Goal: Task Accomplishment & Management: Manage account settings

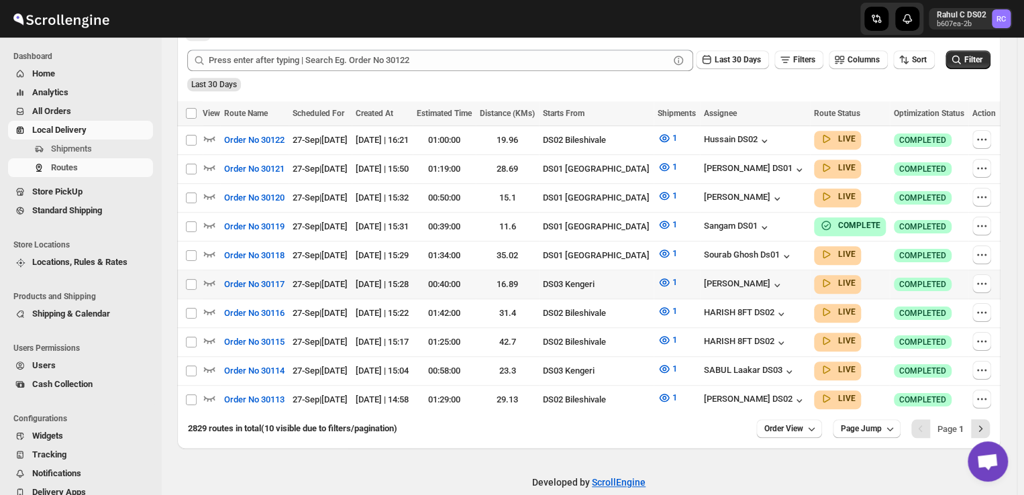
scroll to position [334, 0]
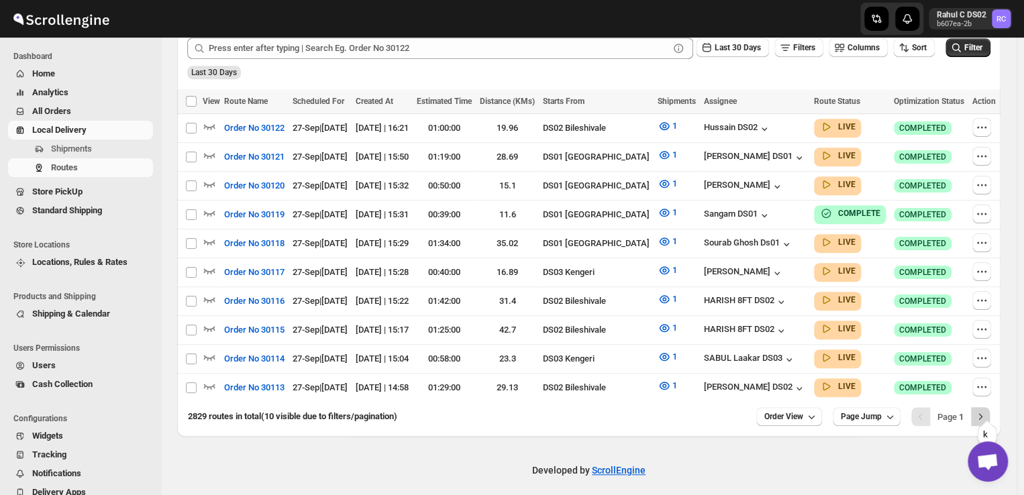
click at [983, 414] on icon "Next" at bounding box center [980, 417] width 3 height 6
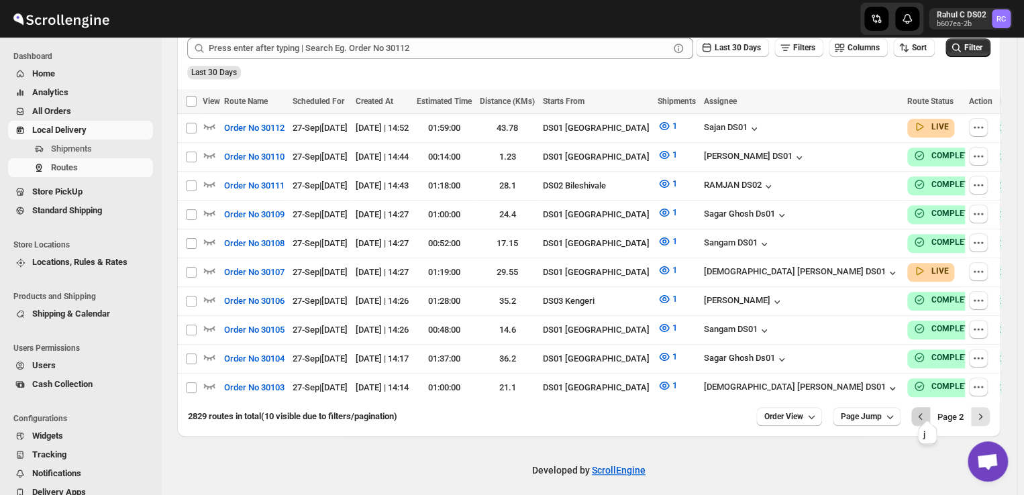
click at [928, 410] on icon "Previous" at bounding box center [920, 416] width 13 height 13
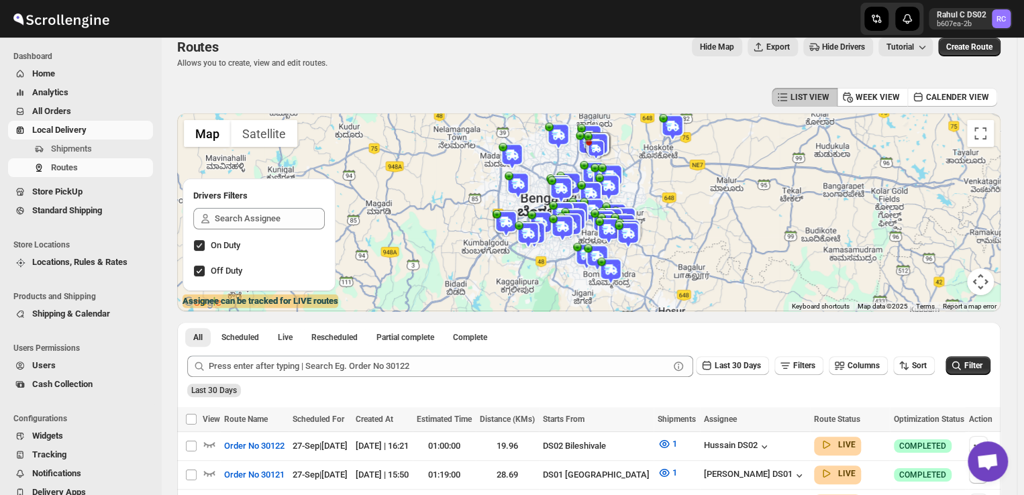
scroll to position [0, 0]
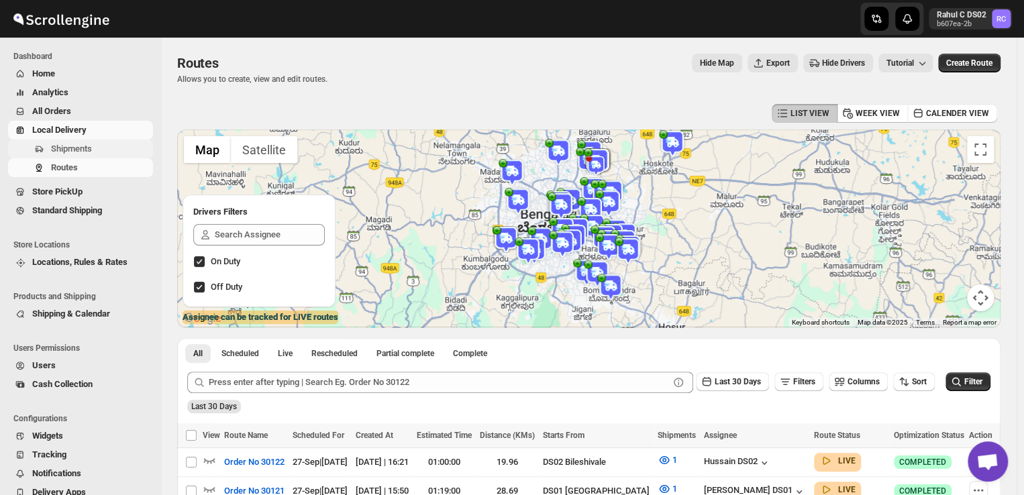
click at [99, 150] on span "Shipments" at bounding box center [100, 148] width 99 height 13
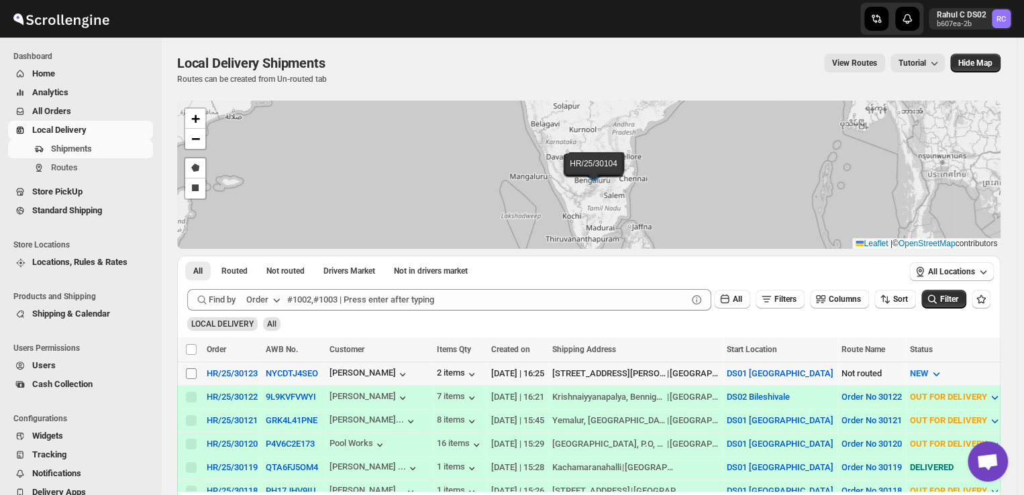
click at [189, 372] on input "Select shipment" at bounding box center [191, 374] width 11 height 11
checkbox input "true"
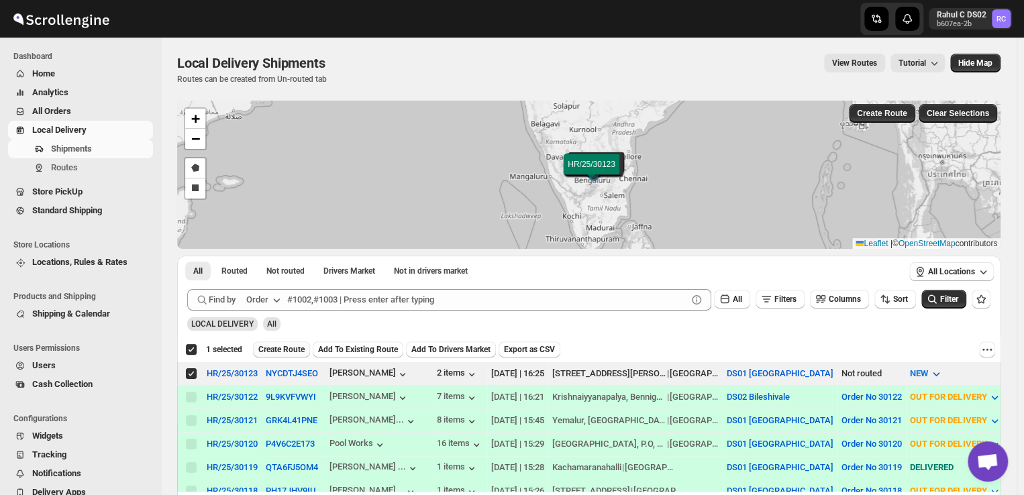
click at [279, 347] on span "Create Route" at bounding box center [281, 349] width 46 height 11
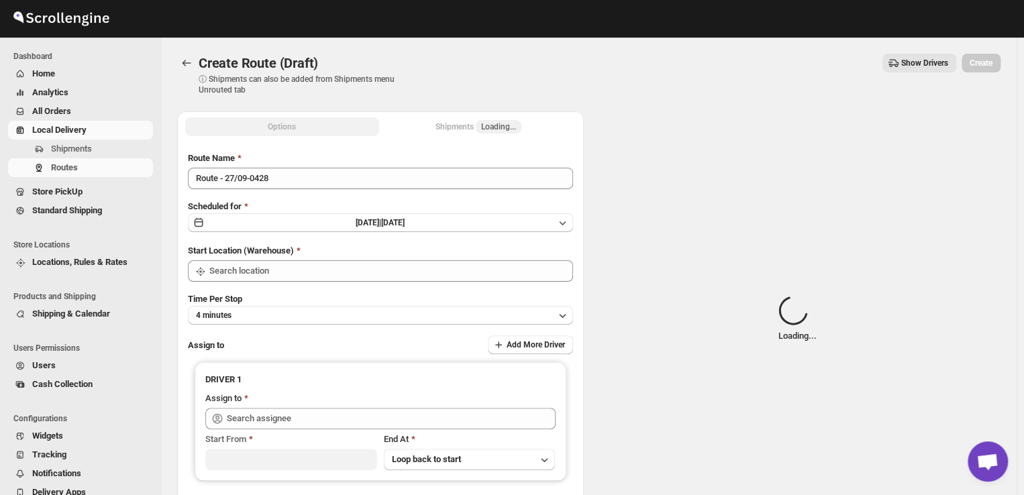
type input "DS01 [GEOGRAPHIC_DATA]"
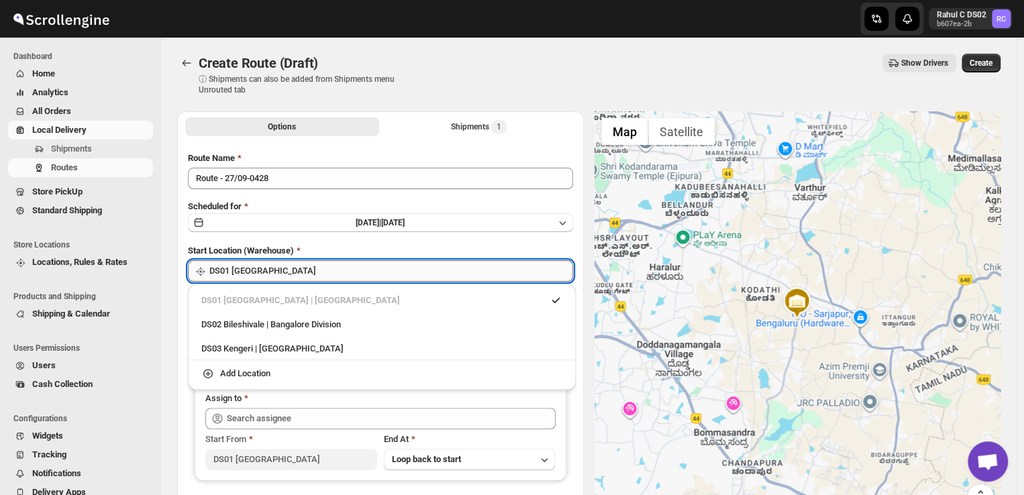
click at [297, 269] on input "DS01 [GEOGRAPHIC_DATA]" at bounding box center [391, 270] width 364 height 21
click at [224, 347] on div "DS03 Kengeri | Bengaluru" at bounding box center [381, 348] width 361 height 13
type input "DS03 Kengeri"
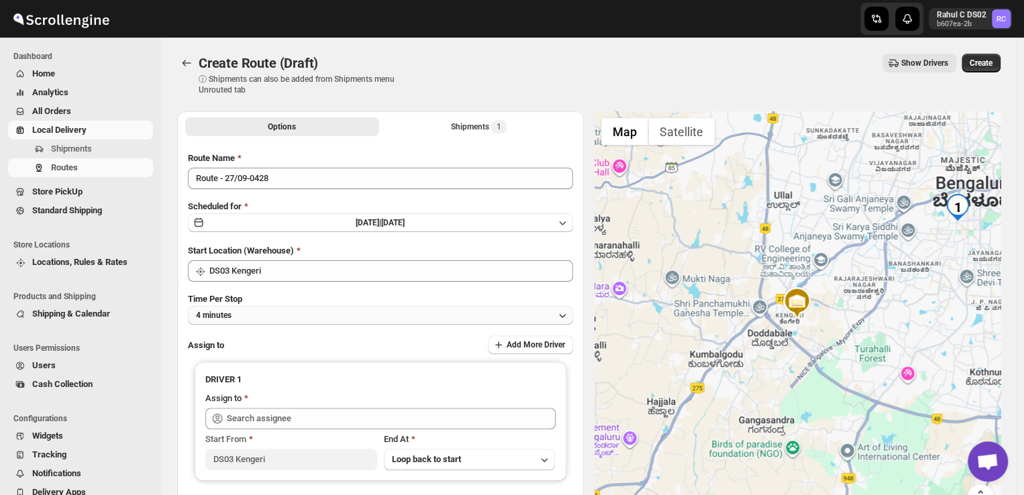
click at [248, 315] on button "4 minutes" at bounding box center [380, 315] width 385 height 19
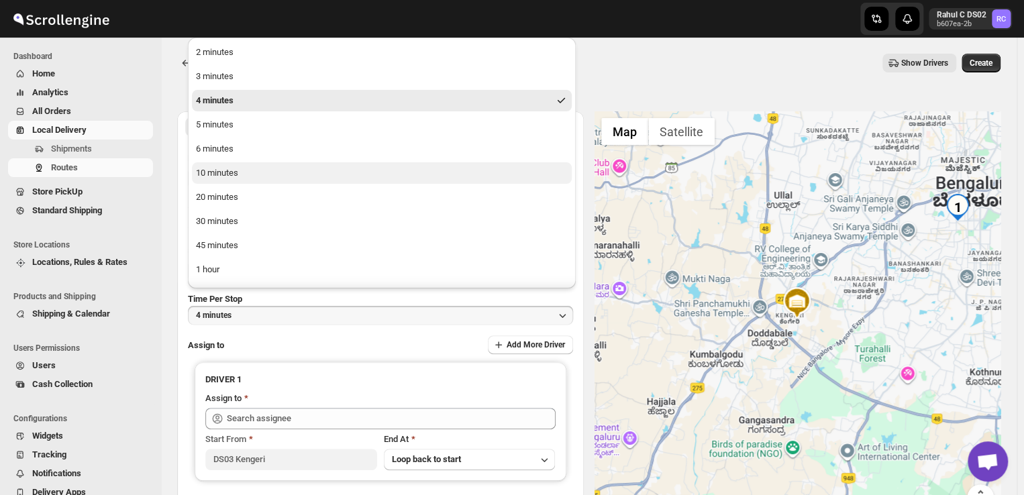
click at [218, 173] on div "10 minutes" at bounding box center [217, 172] width 42 height 13
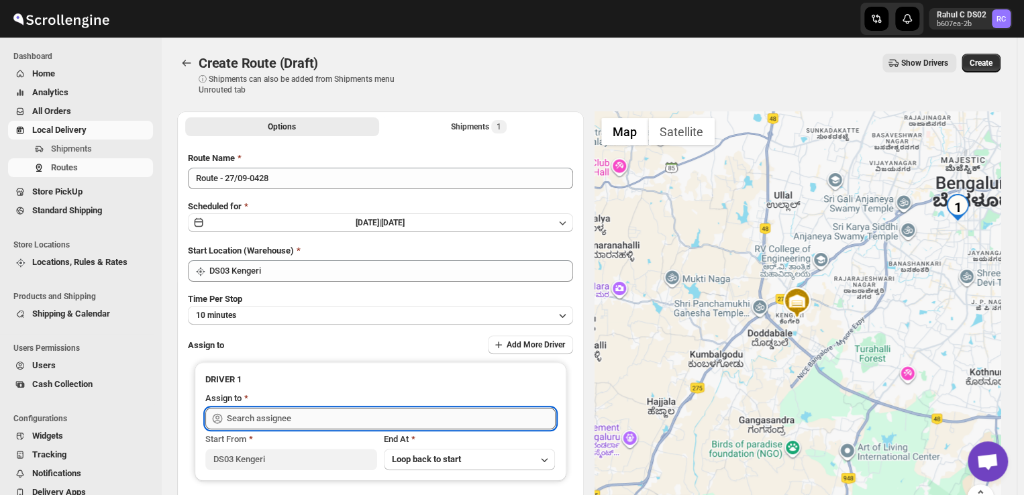
click at [302, 418] on input "text" at bounding box center [391, 418] width 329 height 21
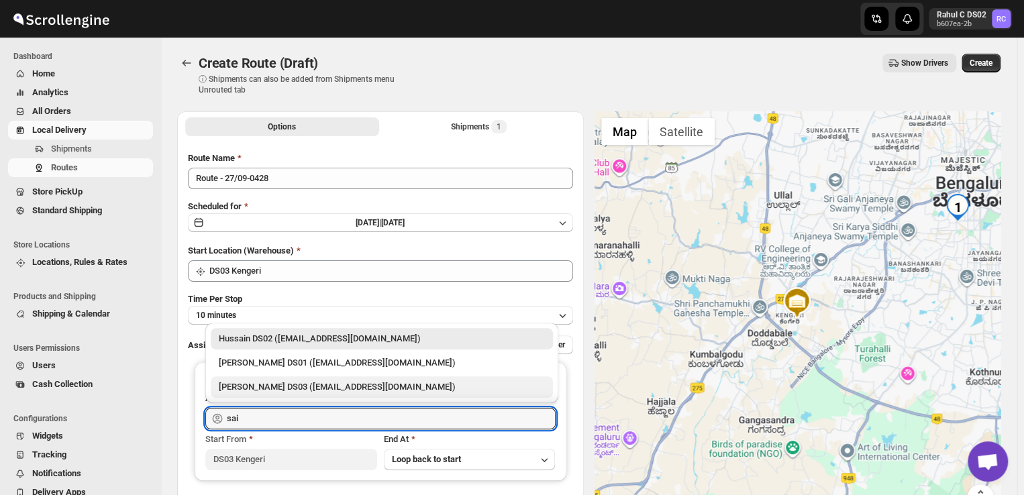
click at [256, 385] on div "Saibur Rahman DS03 (novenik154@ihnpo.com)" at bounding box center [382, 387] width 326 height 13
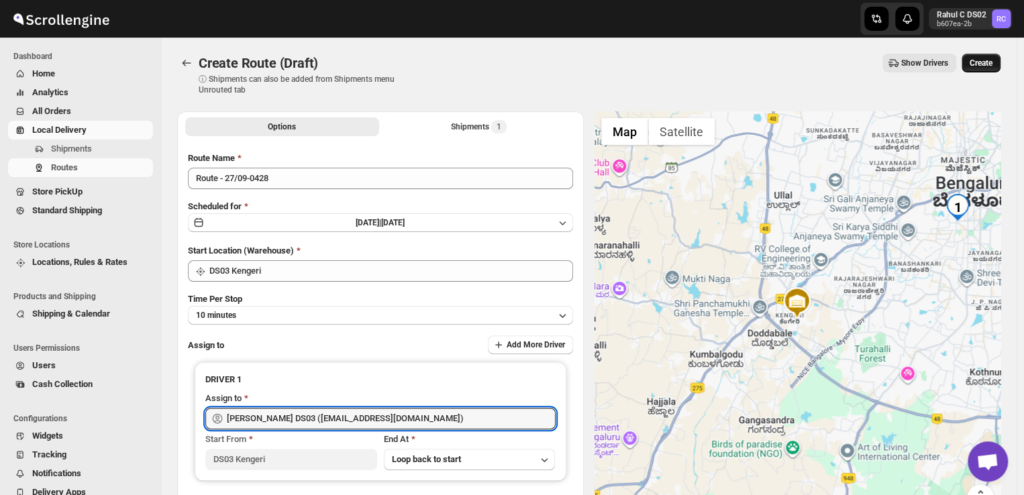
type input "Saibur Rahman DS03 (novenik154@ihnpo.com)"
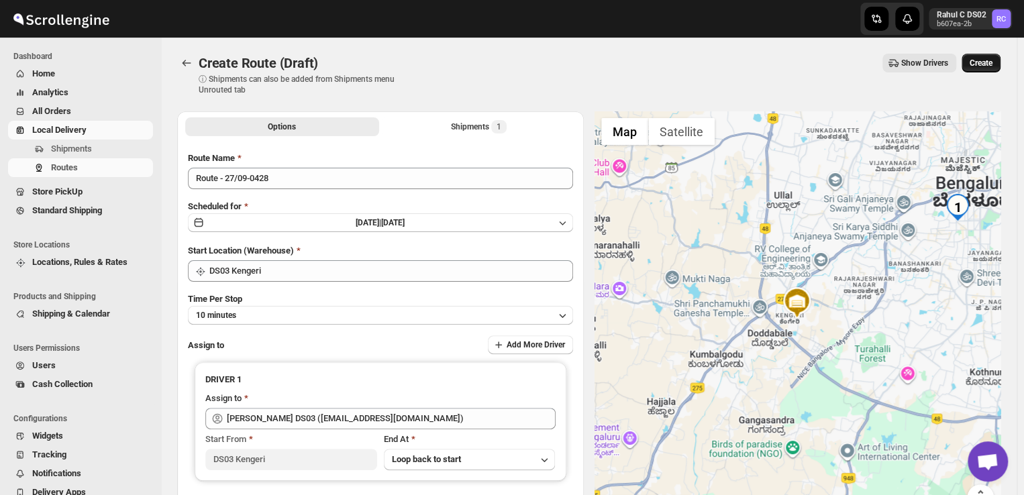
click at [986, 60] on span "Create" at bounding box center [981, 63] width 23 height 11
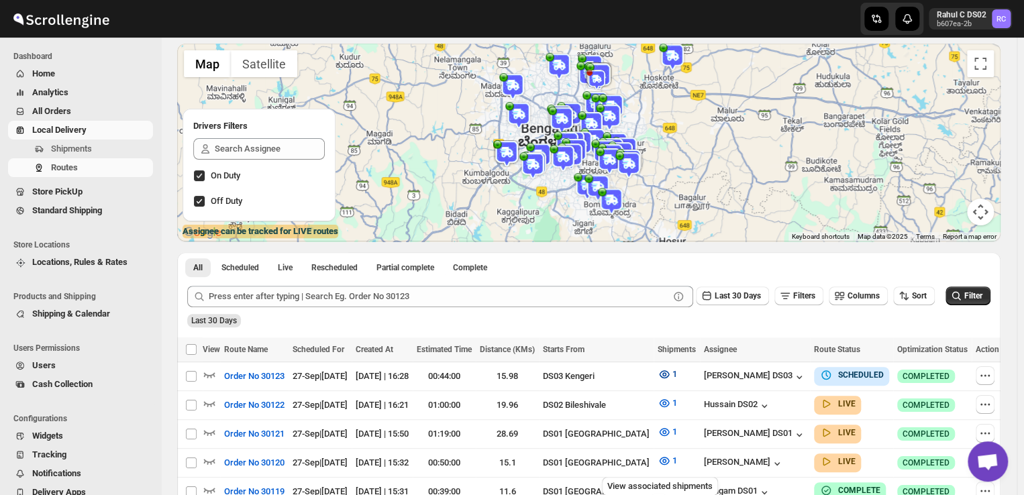
scroll to position [146, 0]
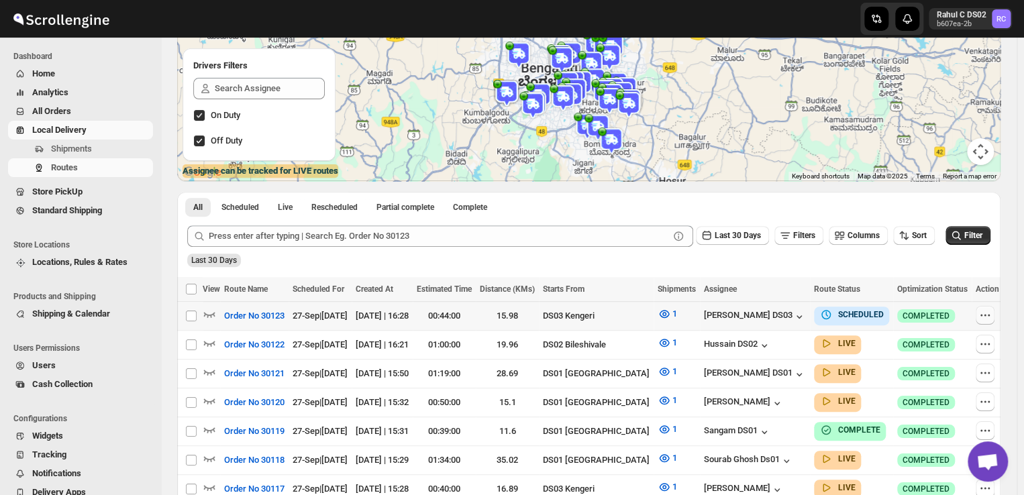
click at [984, 313] on icon "button" at bounding box center [985, 315] width 13 height 13
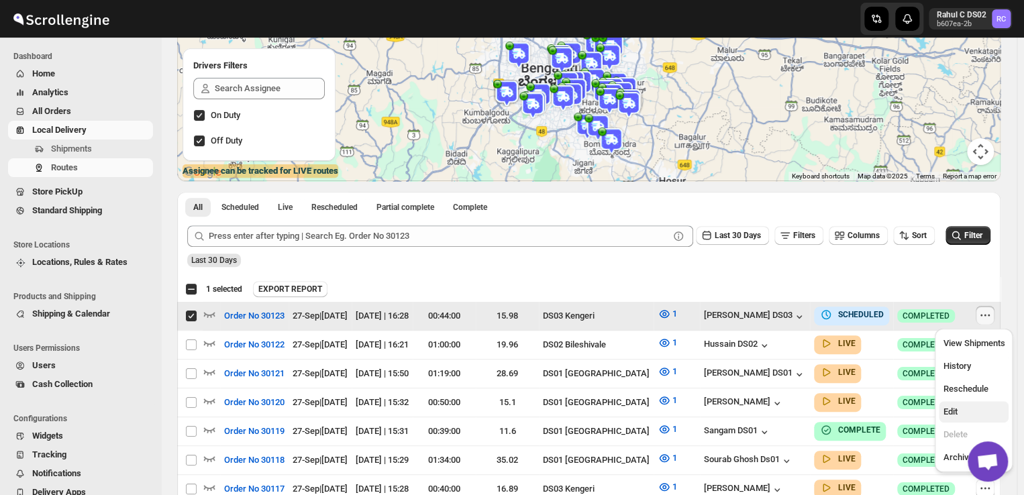
click at [951, 412] on span "Edit" at bounding box center [950, 412] width 14 height 10
checkbox input "false"
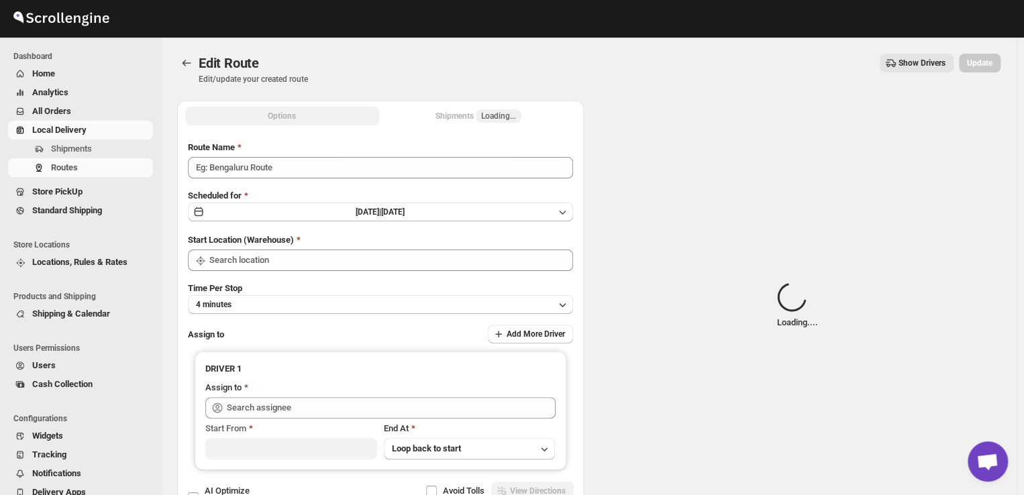
type input "Order No 30123"
type input "DS03 Kengeri"
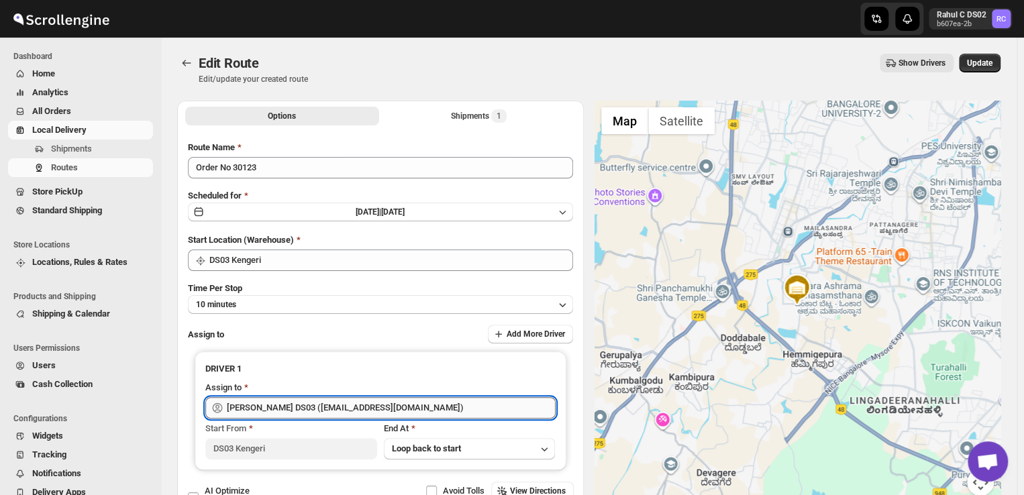
click at [414, 408] on input "Saibur Rahman DS03 (novenik154@ihnpo.com)" at bounding box center [391, 407] width 329 height 21
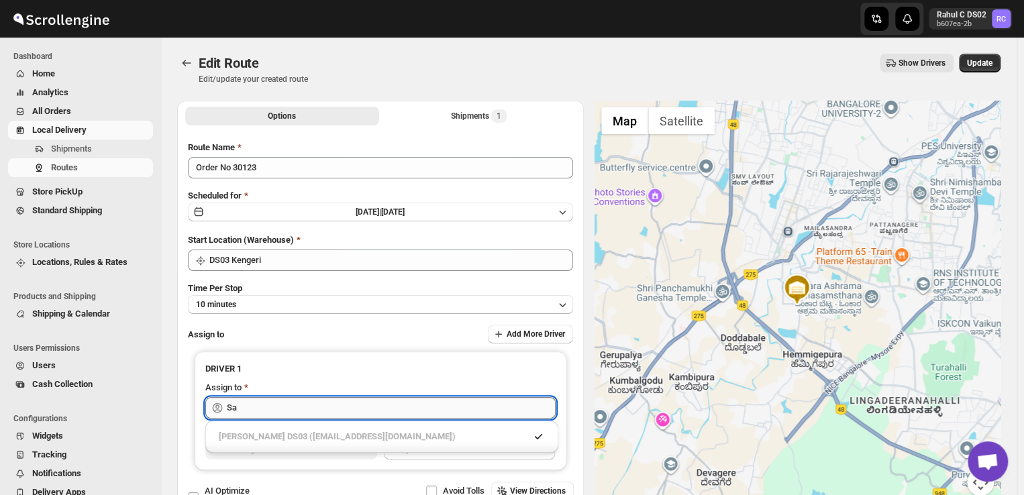
type input "S"
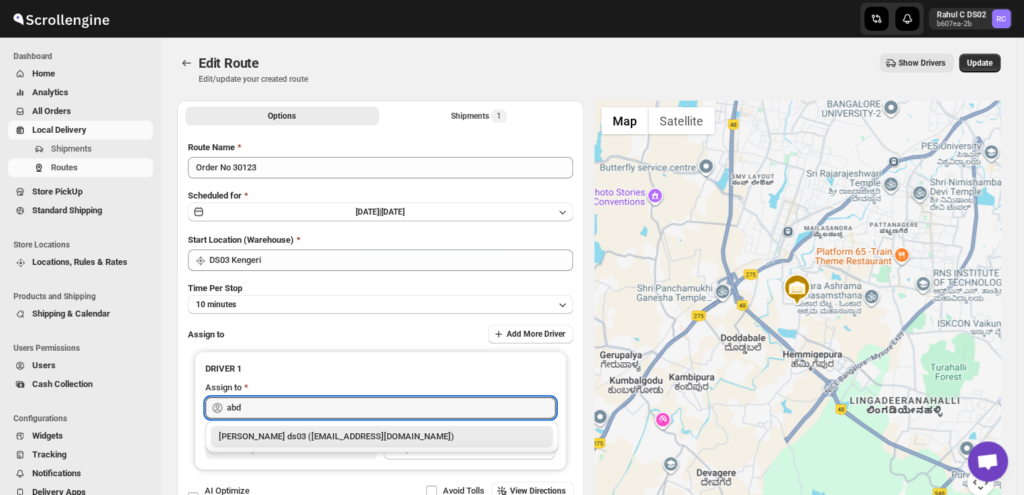
click at [387, 434] on div "Abdul Ahmed Laskar ds03 (dofesex377@dextrago.com)" at bounding box center [382, 436] width 326 height 13
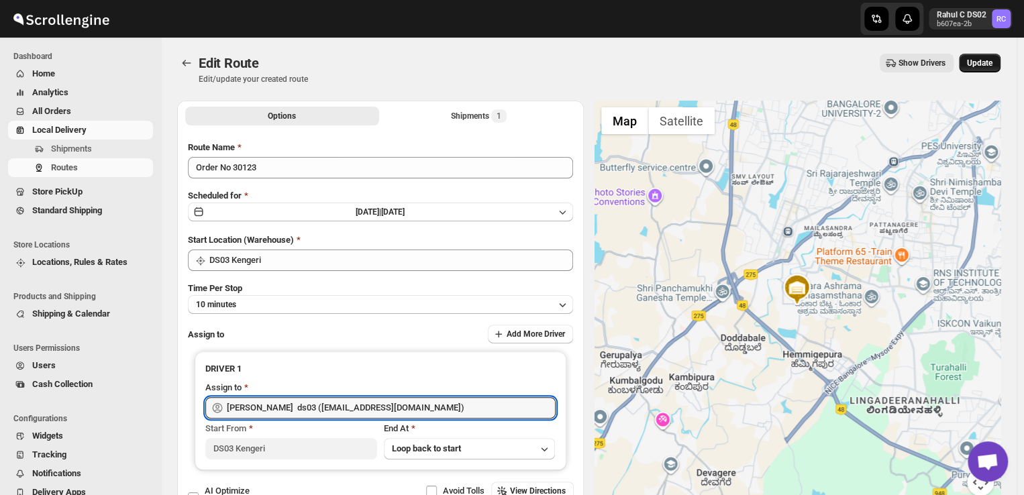
type input "Abdul Ahmed Laskar ds03 (dofesex377@dextrago.com)"
click at [989, 62] on span "Update" at bounding box center [980, 63] width 26 height 11
